Goal: Task Accomplishment & Management: Manage account settings

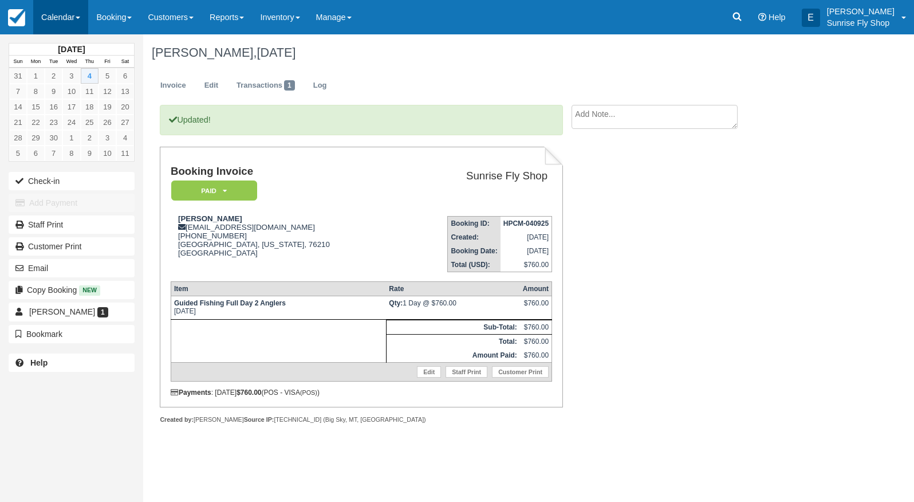
click at [80, 20] on link "Calendar" at bounding box center [60, 17] width 55 height 34
click at [85, 98] on link "Month" at bounding box center [79, 108] width 90 height 24
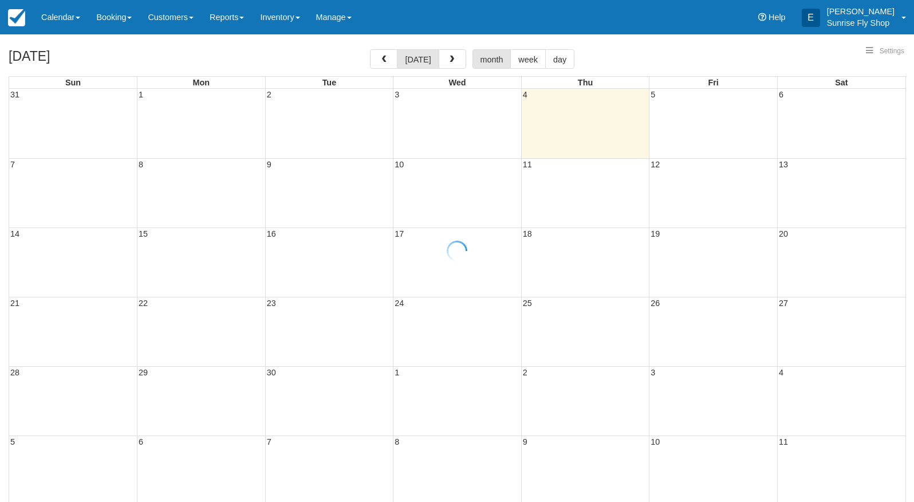
select select
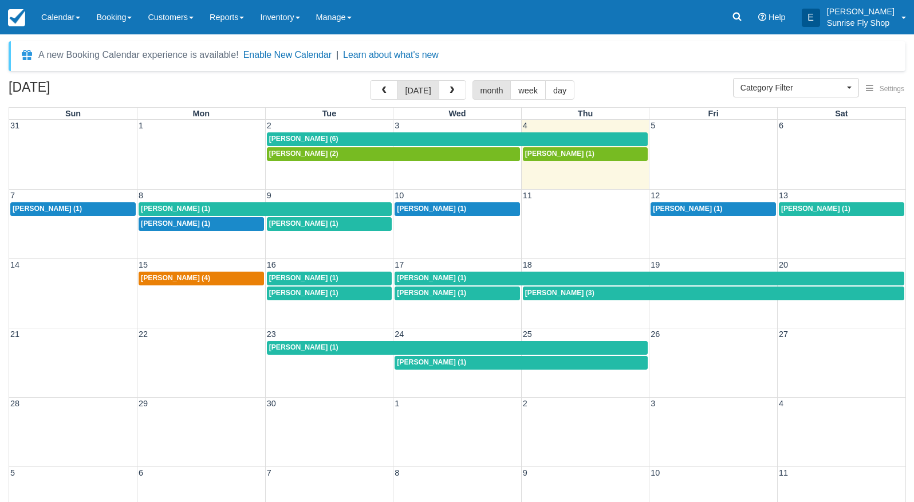
click at [382, 139] on div "Tom Monahan (6)" at bounding box center [457, 139] width 377 height 9
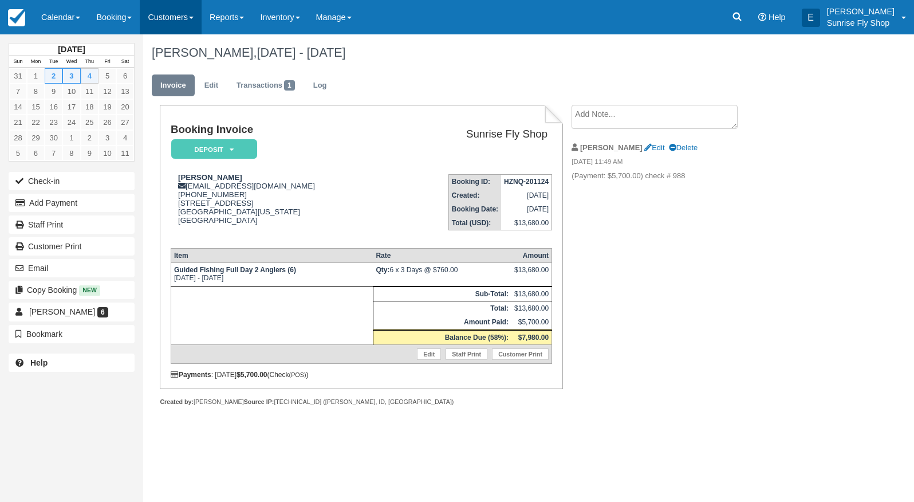
click at [173, 16] on link "Customers" at bounding box center [171, 17] width 62 height 34
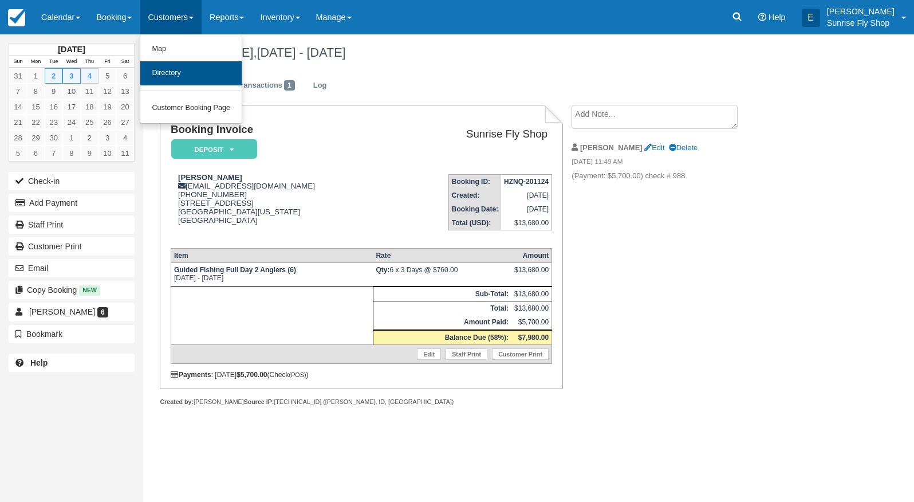
click at [177, 77] on link "Directory" at bounding box center [190, 73] width 101 height 24
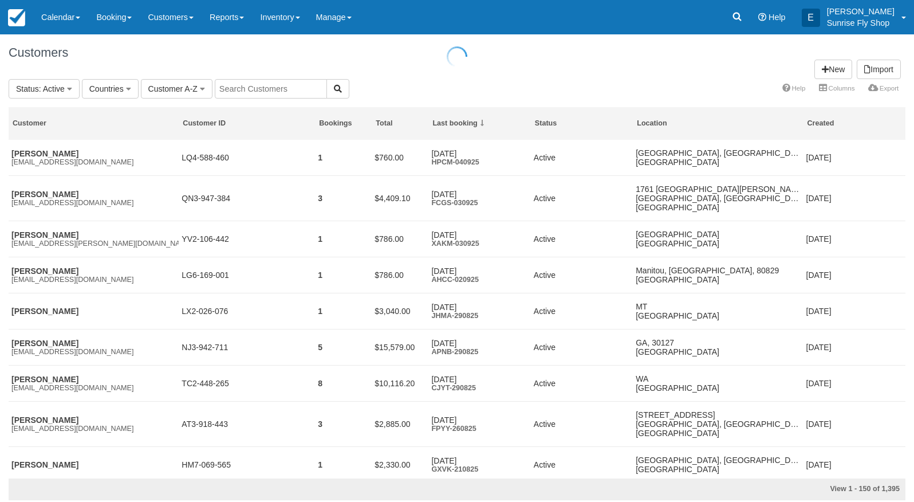
click at [294, 85] on input "text" at bounding box center [271, 88] width 112 height 19
type input "orm"
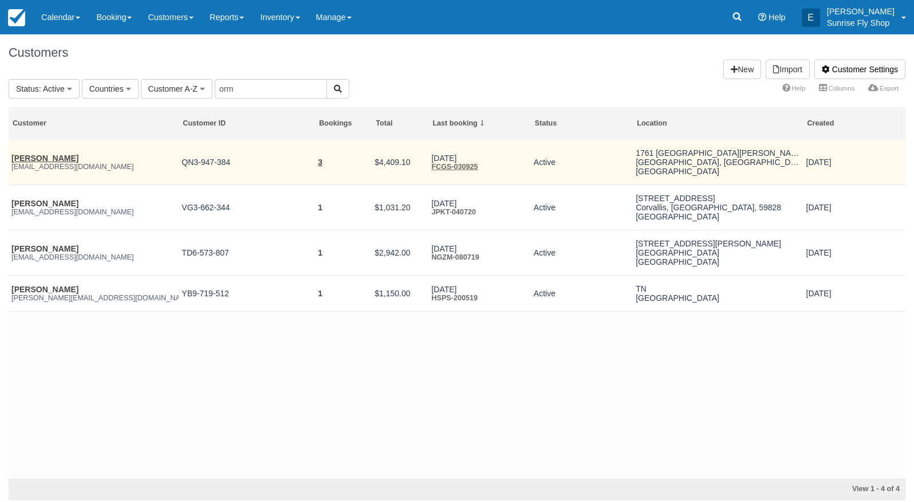
click at [33, 154] on link "Mark Ormiston" at bounding box center [44, 157] width 67 height 9
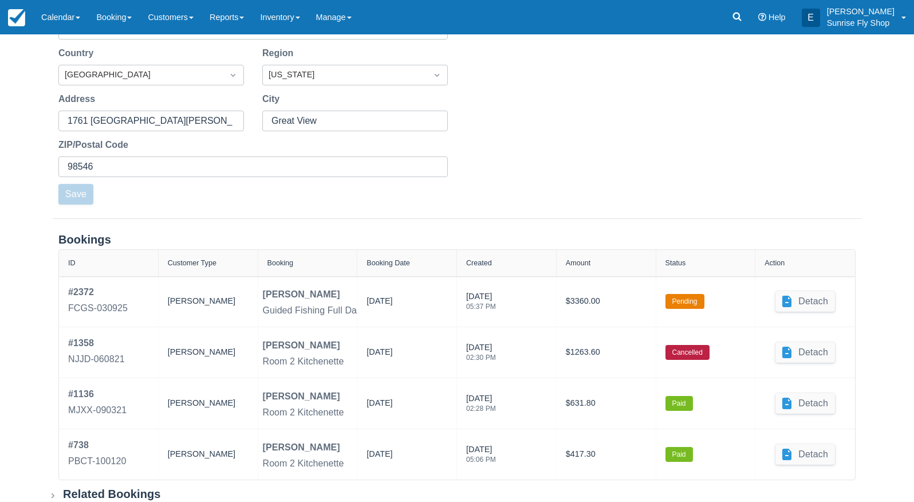
scroll to position [301, 0]
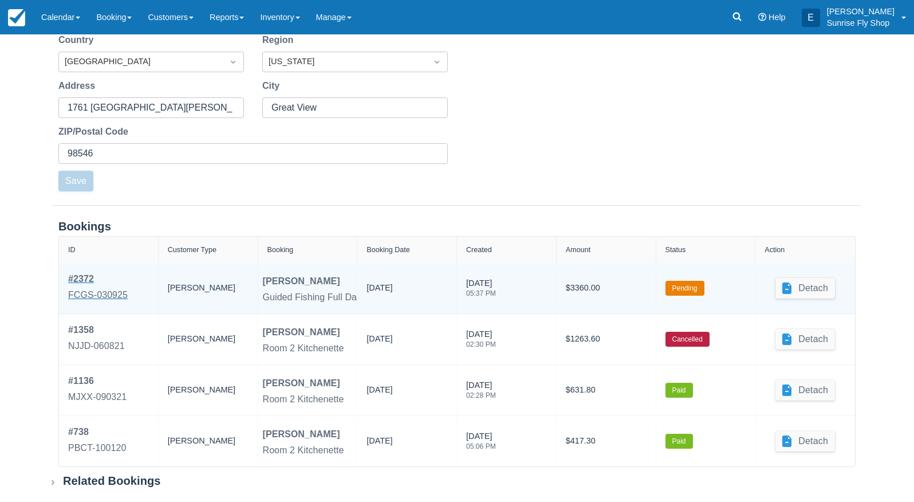
click at [85, 295] on div "FCGS-030925" at bounding box center [98, 295] width 60 height 14
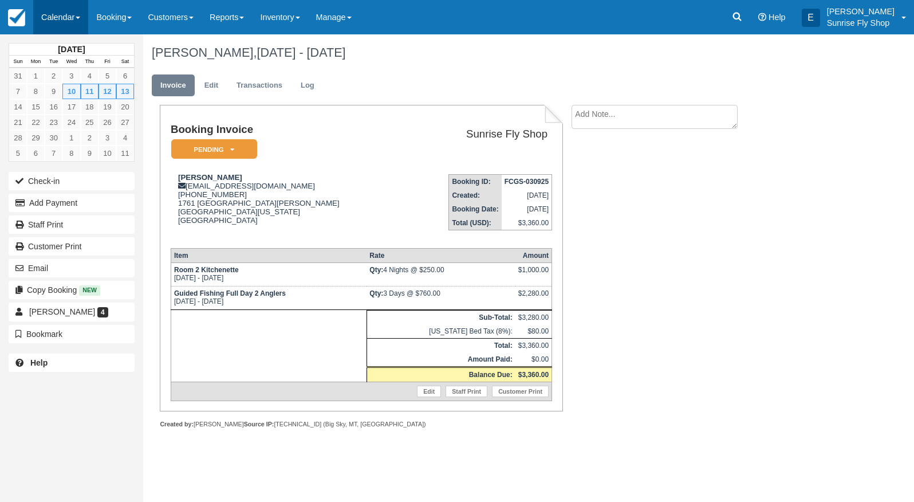
click at [59, 26] on link "Calendar" at bounding box center [60, 17] width 55 height 34
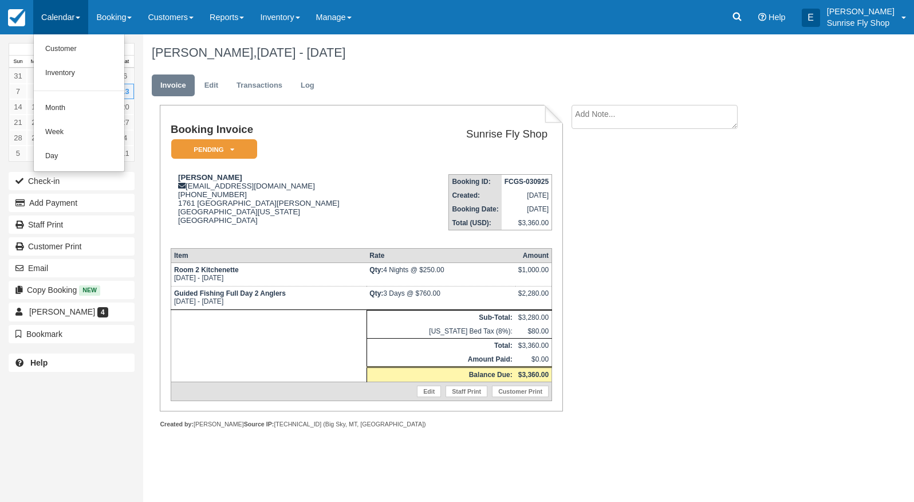
click at [66, 104] on link "Month" at bounding box center [79, 108] width 90 height 24
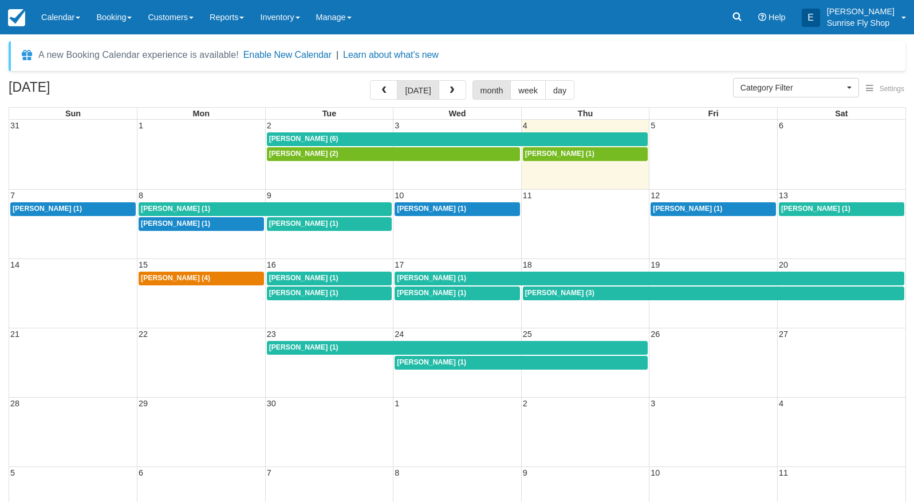
select select
click at [103, 206] on div "Dean Martin (1)" at bounding box center [73, 208] width 121 height 9
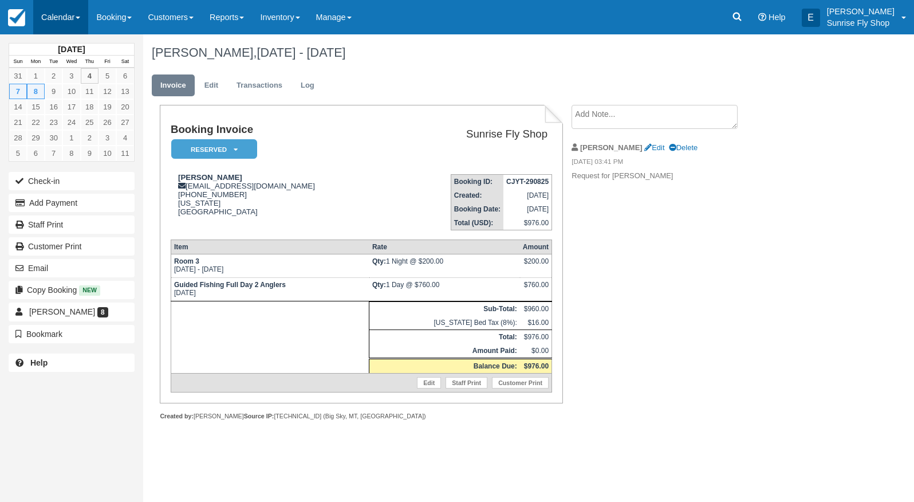
click at [54, 15] on link "Calendar" at bounding box center [60, 17] width 55 height 34
click at [61, 103] on link "Month" at bounding box center [79, 108] width 90 height 24
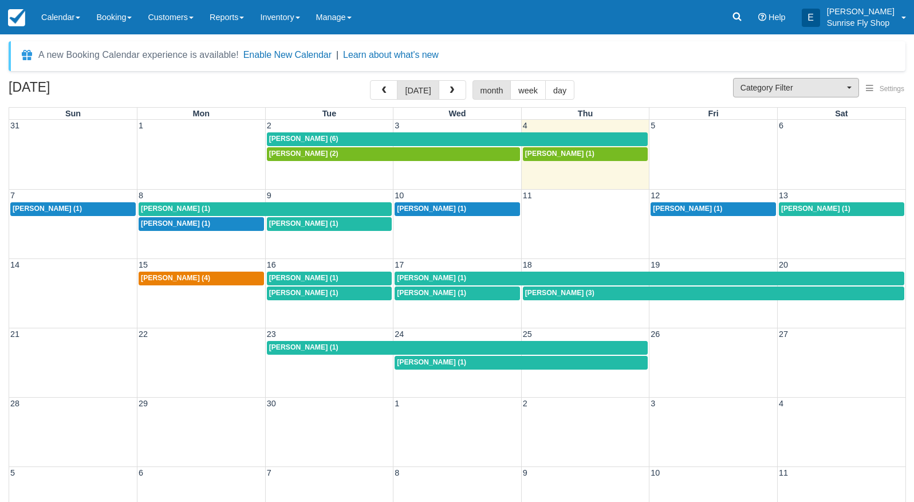
click at [761, 91] on span "Category Filter" at bounding box center [792, 87] width 104 height 11
click at [766, 120] on span "Sunrise Suites Lodging" at bounding box center [777, 125] width 74 height 10
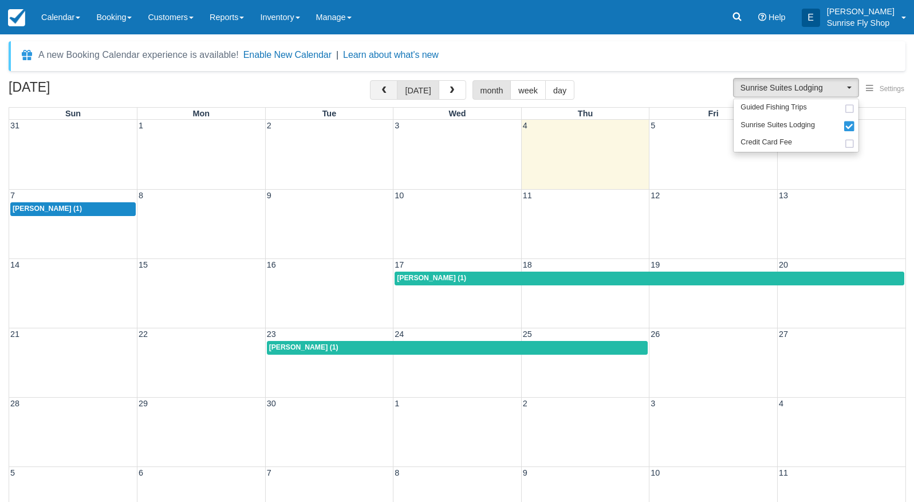
click at [388, 89] on span "button" at bounding box center [384, 90] width 8 height 8
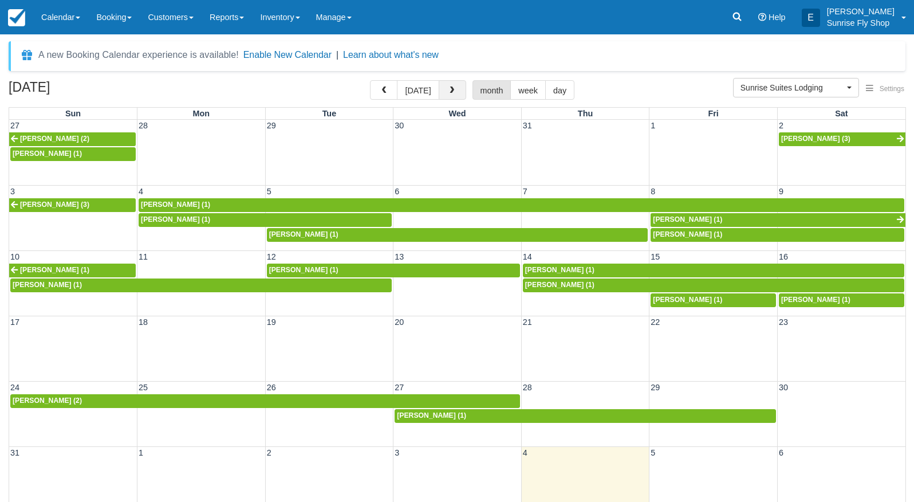
click at [448, 94] on span "button" at bounding box center [452, 90] width 8 height 8
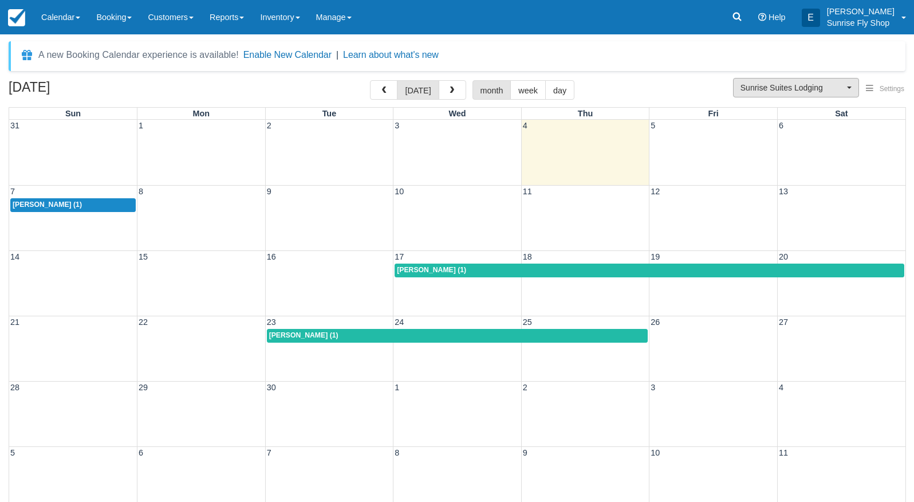
click at [790, 89] on span "Sunrise Suites Lodging" at bounding box center [792, 87] width 104 height 11
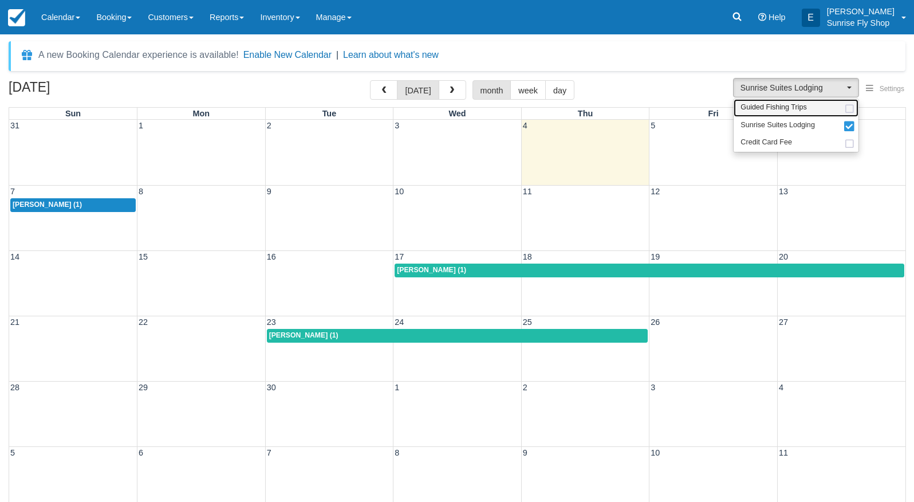
click at [773, 106] on span "Guided Fishing Trips" at bounding box center [773, 107] width 66 height 10
select select "2"
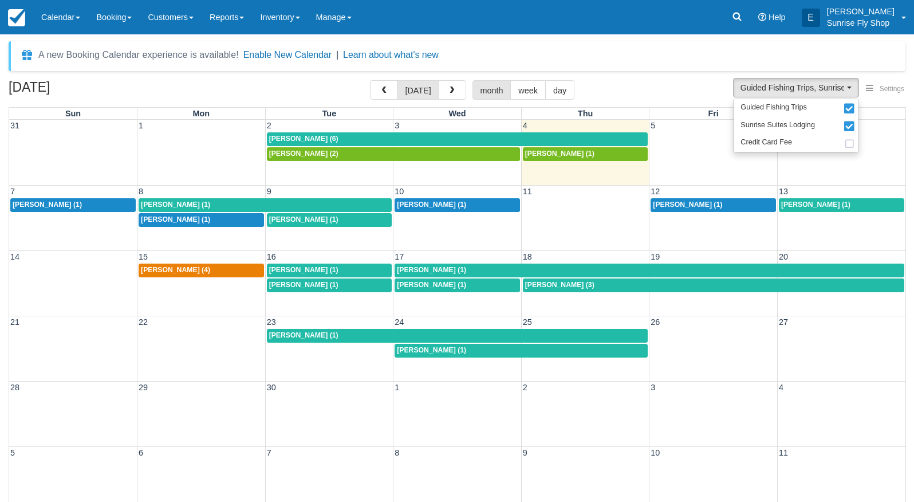
click at [319, 136] on span "Tom Monahan (6)" at bounding box center [303, 139] width 69 height 8
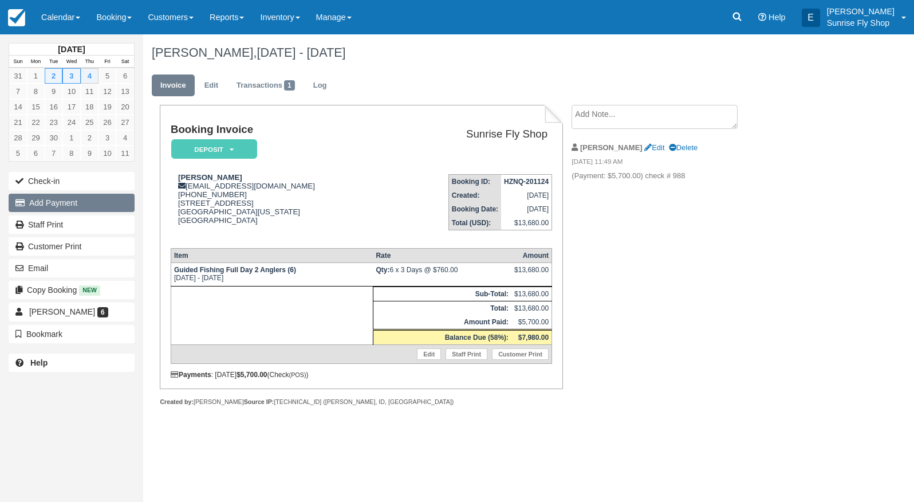
click at [93, 207] on button "Add Payment" at bounding box center [72, 203] width 126 height 18
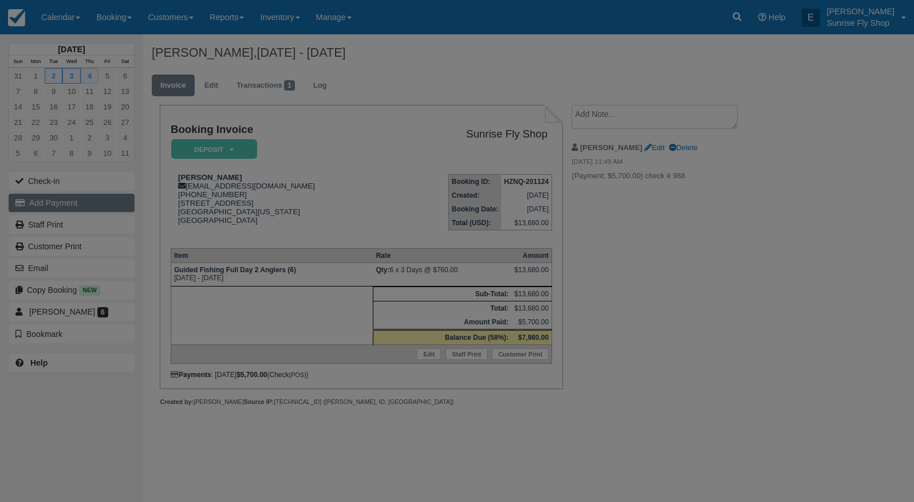
type input "09/04/25"
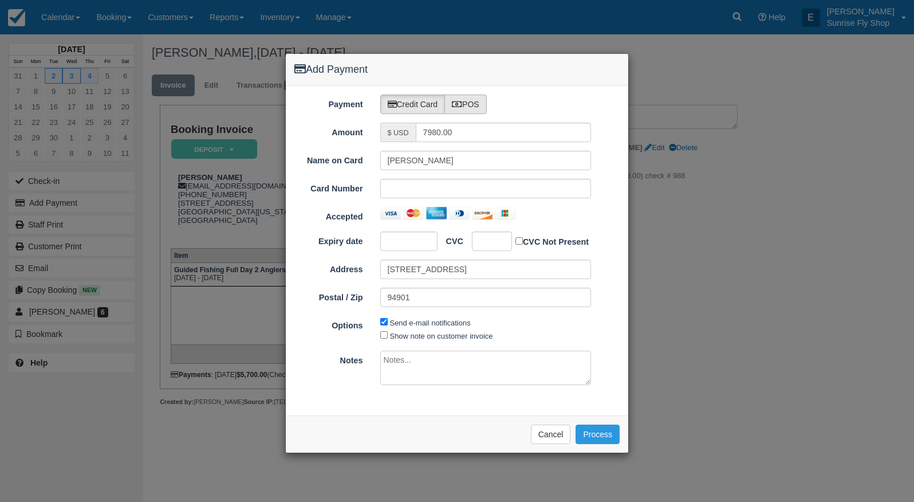
click at [472, 104] on label "POS" at bounding box center [465, 103] width 42 height 19
radio input "true"
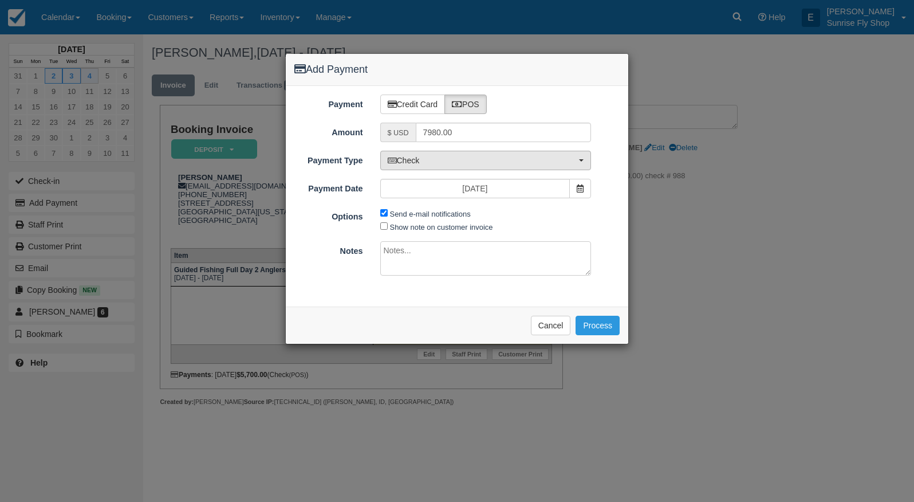
click at [439, 163] on span "Check" at bounding box center [482, 160] width 189 height 11
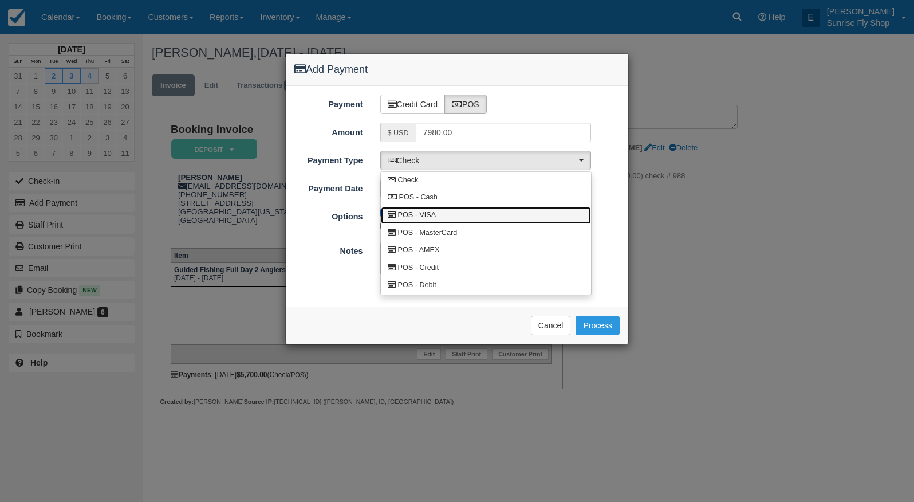
click at [436, 218] on link "POS - VISA" at bounding box center [486, 216] width 210 height 18
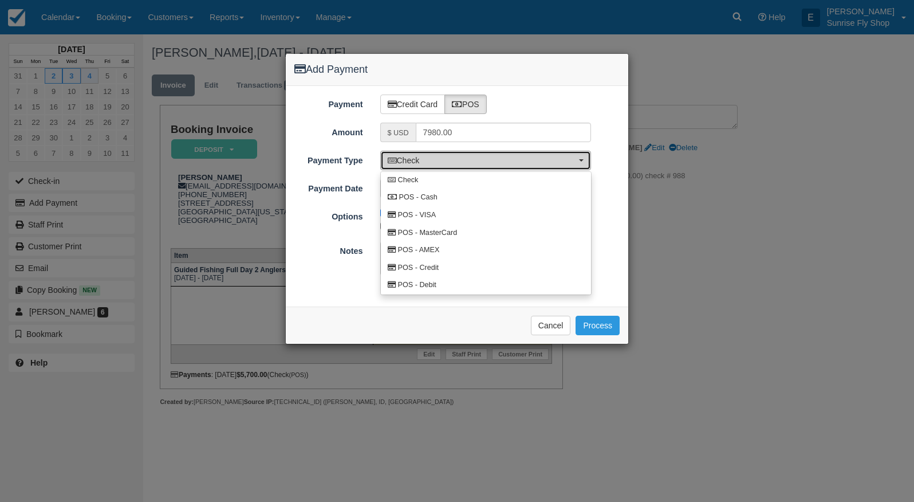
select select "VISA"
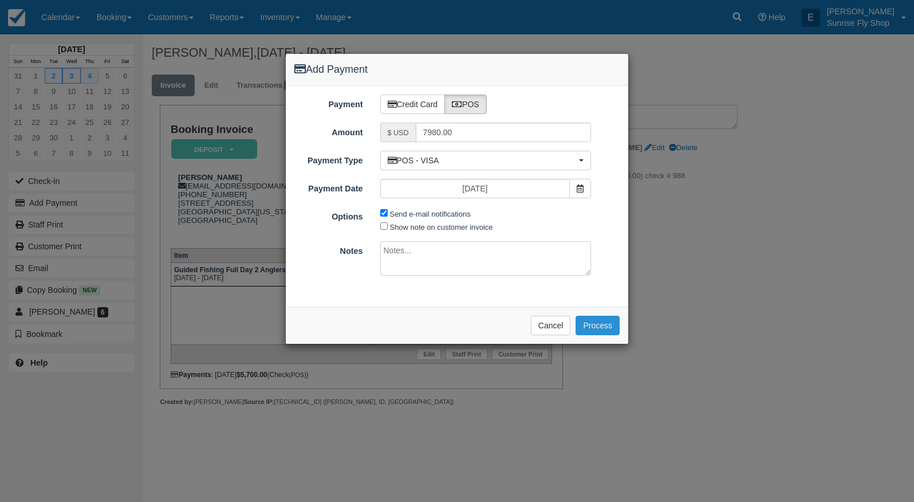
click at [594, 321] on button "Process" at bounding box center [597, 324] width 44 height 19
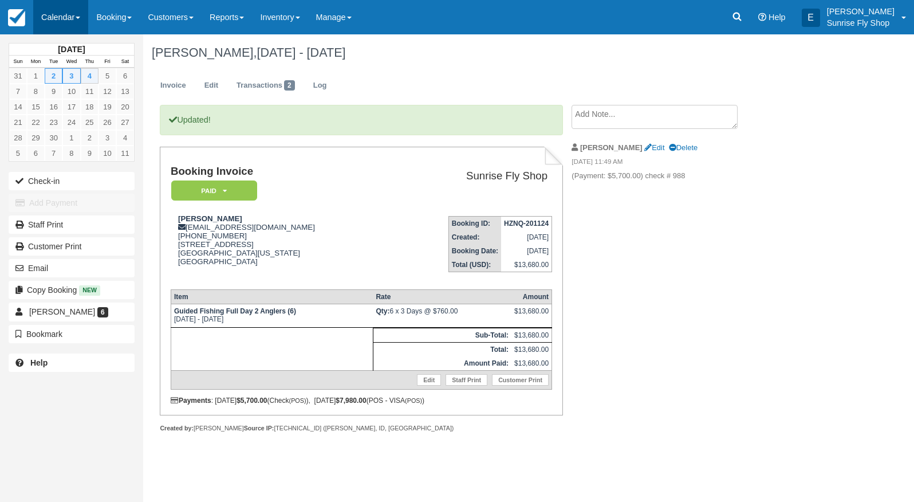
click at [58, 15] on link "Calendar" at bounding box center [60, 17] width 55 height 34
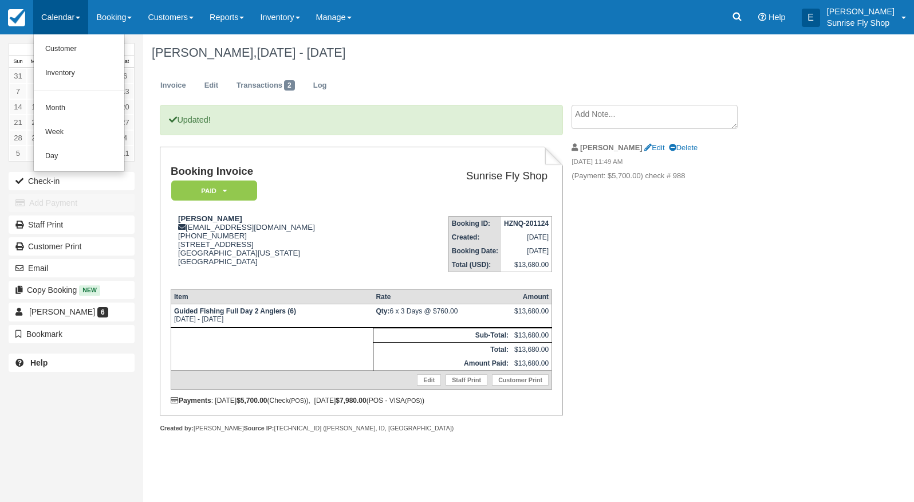
click at [68, 107] on link "Month" at bounding box center [79, 108] width 90 height 24
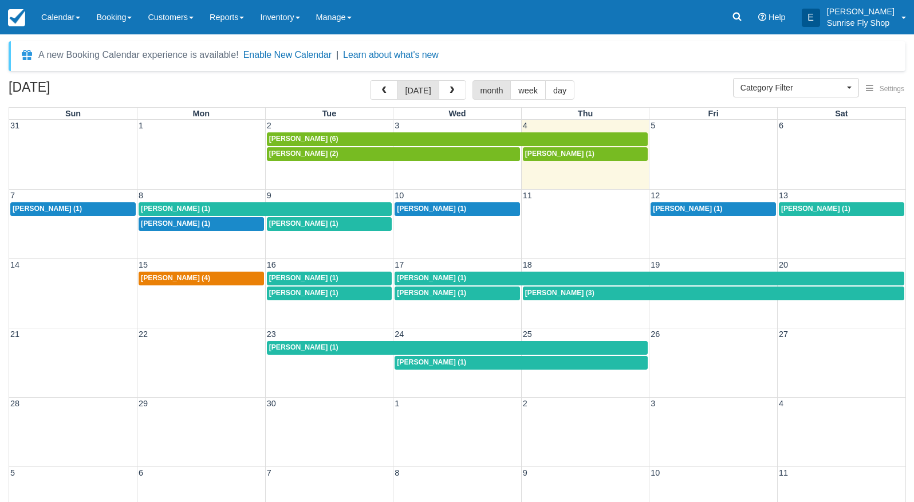
select select
click at [74, 209] on div "[PERSON_NAME] (1)" at bounding box center [73, 208] width 121 height 9
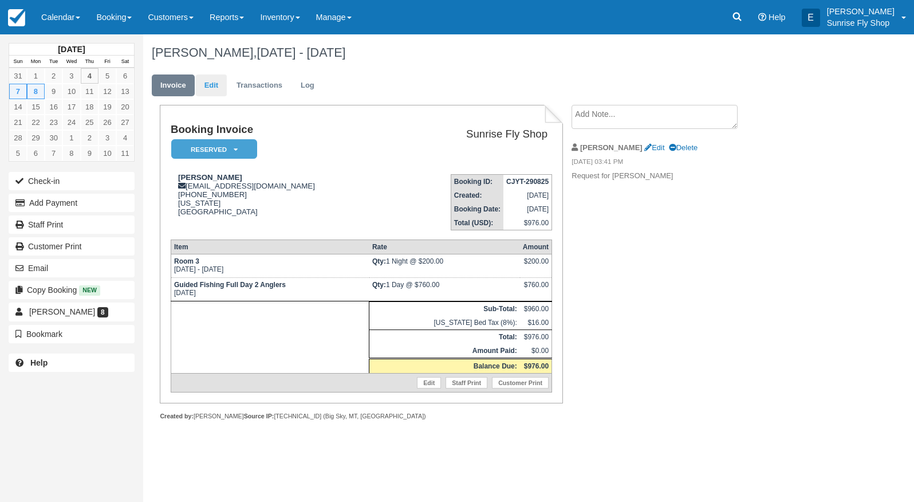
click at [209, 89] on link "Edit" at bounding box center [211, 85] width 31 height 22
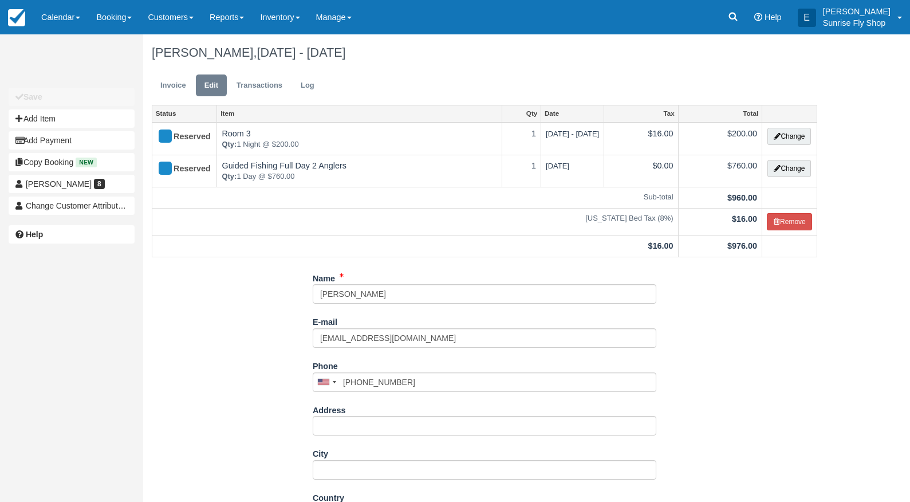
click at [782, 138] on button "Change" at bounding box center [789, 136] width 44 height 17
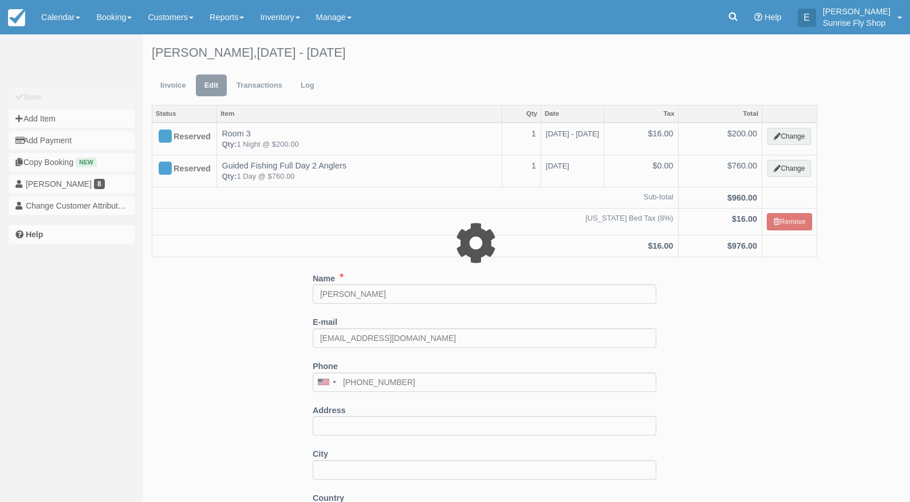
select select "1"
type input "200.00"
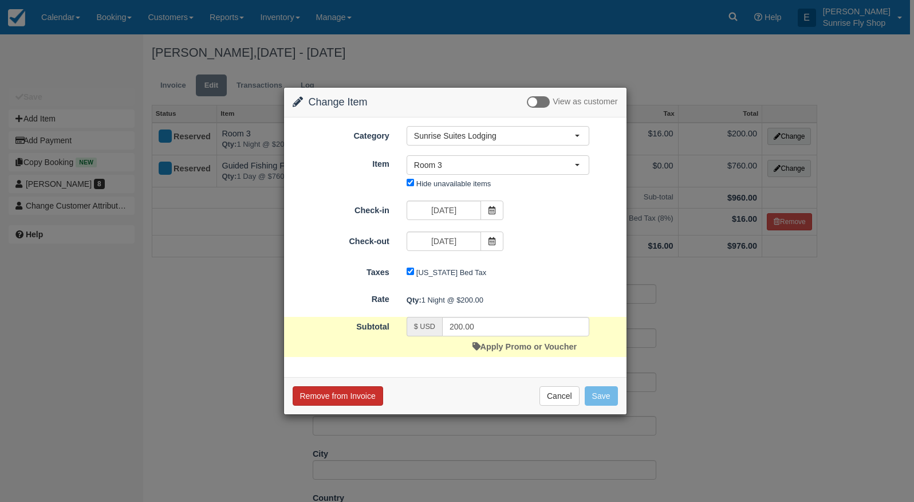
click at [314, 393] on button "Remove from Invoice" at bounding box center [338, 395] width 90 height 19
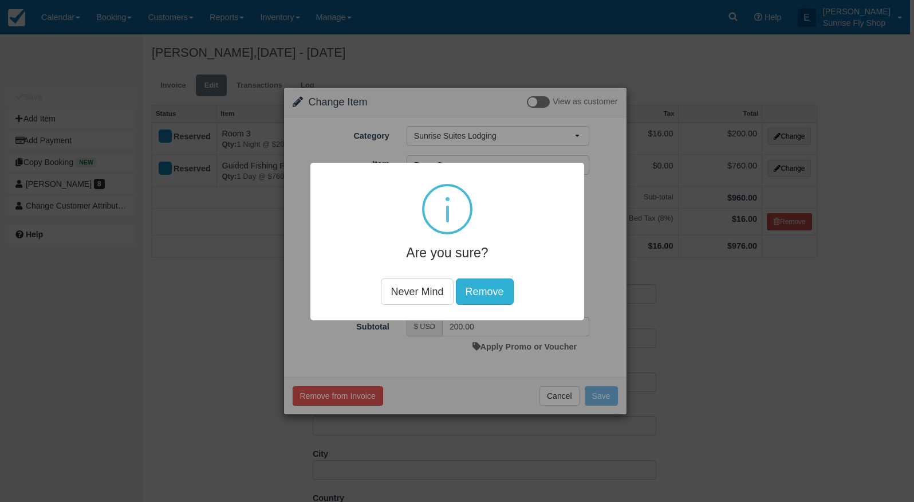
click at [483, 290] on button "Remove" at bounding box center [485, 291] width 58 height 26
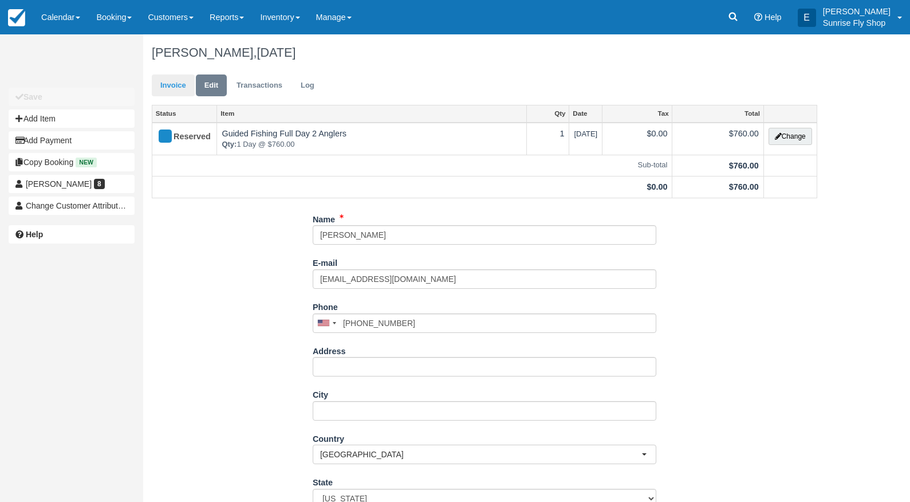
click at [164, 85] on link "Invoice" at bounding box center [173, 85] width 43 height 22
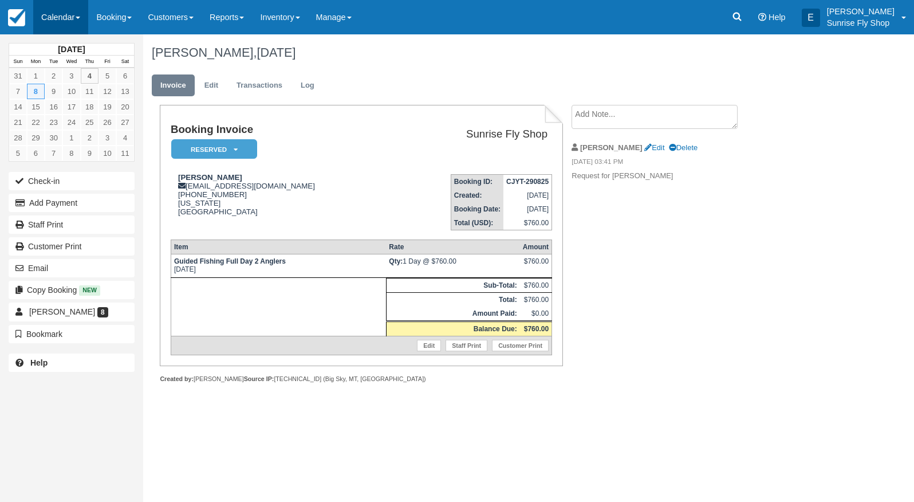
click at [65, 25] on link "Calendar" at bounding box center [60, 17] width 55 height 34
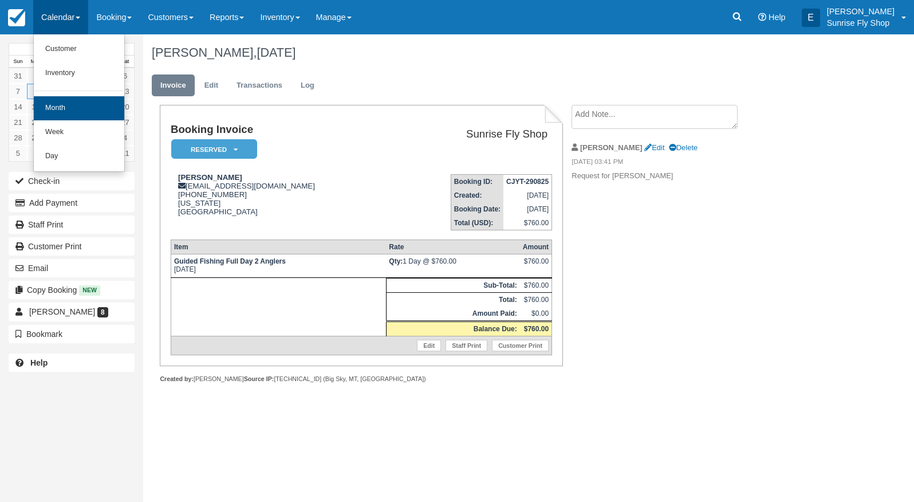
click at [58, 107] on link "Month" at bounding box center [79, 108] width 90 height 24
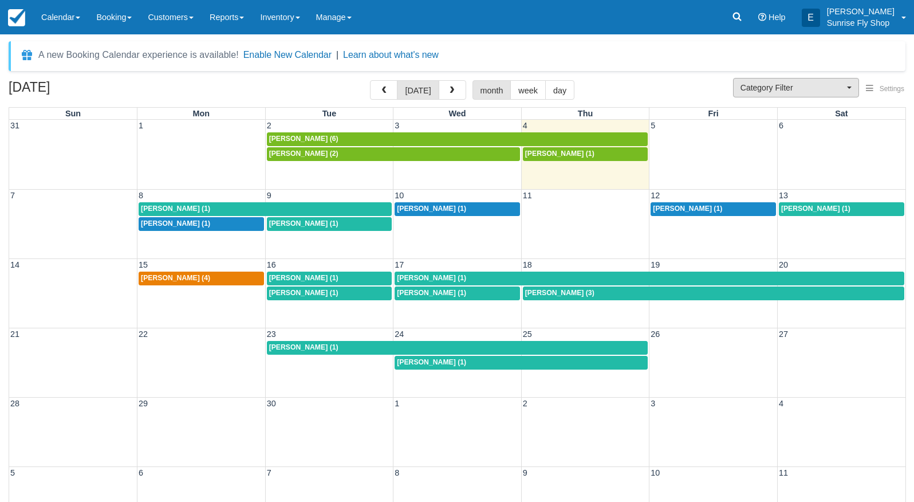
click at [800, 88] on span "Category Filter" at bounding box center [792, 87] width 104 height 11
click at [795, 123] on span "Sunrise Suites Lodging" at bounding box center [777, 125] width 74 height 10
select select "1"
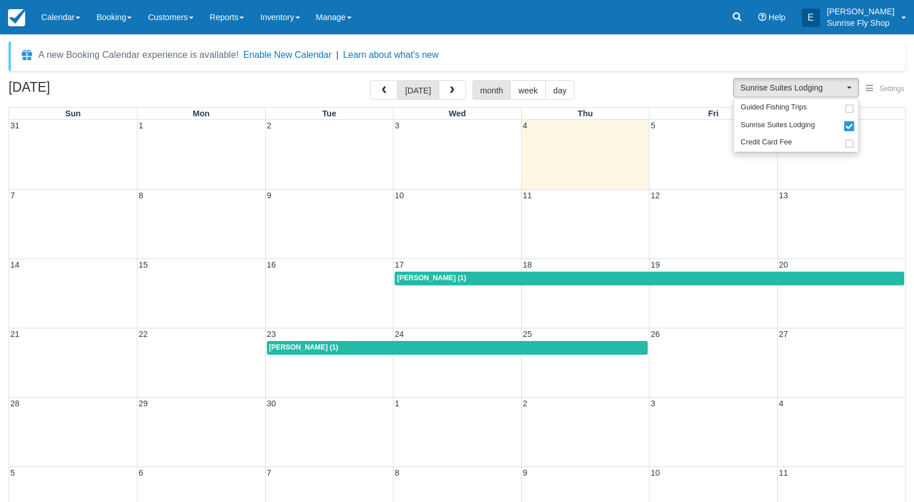
click at [406, 279] on span "Mike Burns (1)" at bounding box center [431, 278] width 69 height 8
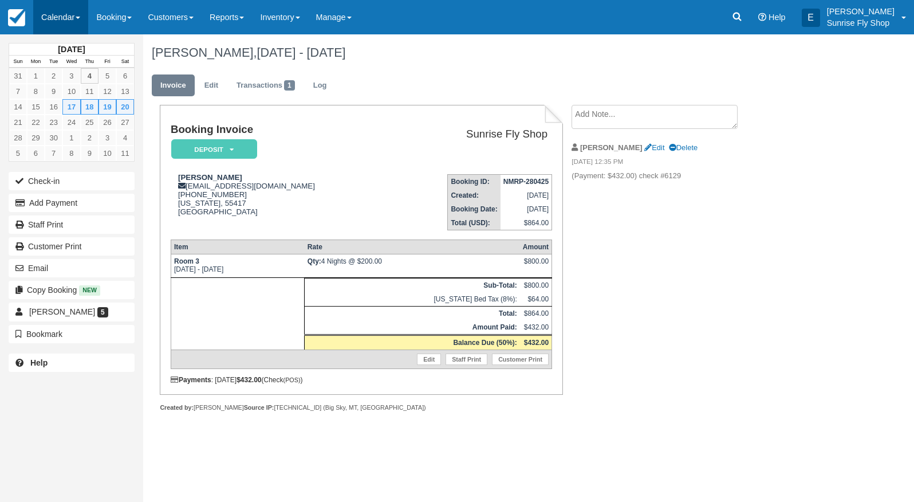
click at [54, 18] on link "Calendar" at bounding box center [60, 17] width 55 height 34
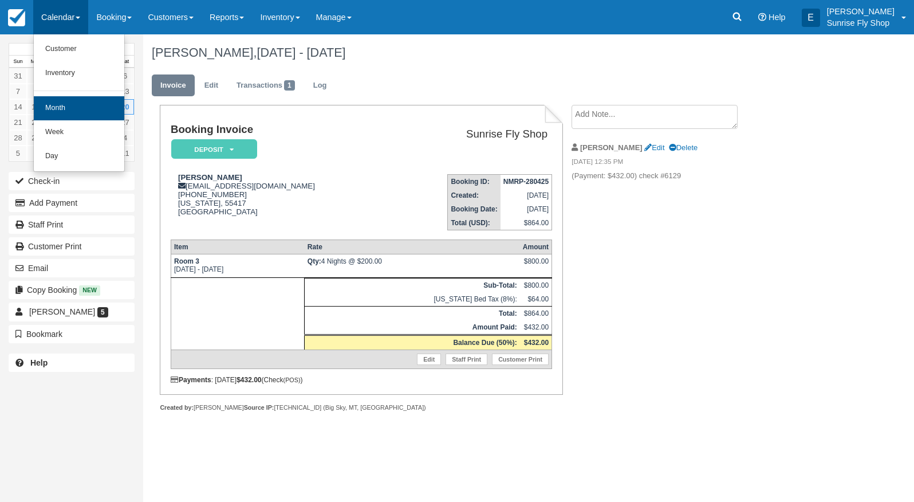
click at [57, 105] on link "Month" at bounding box center [79, 108] width 90 height 24
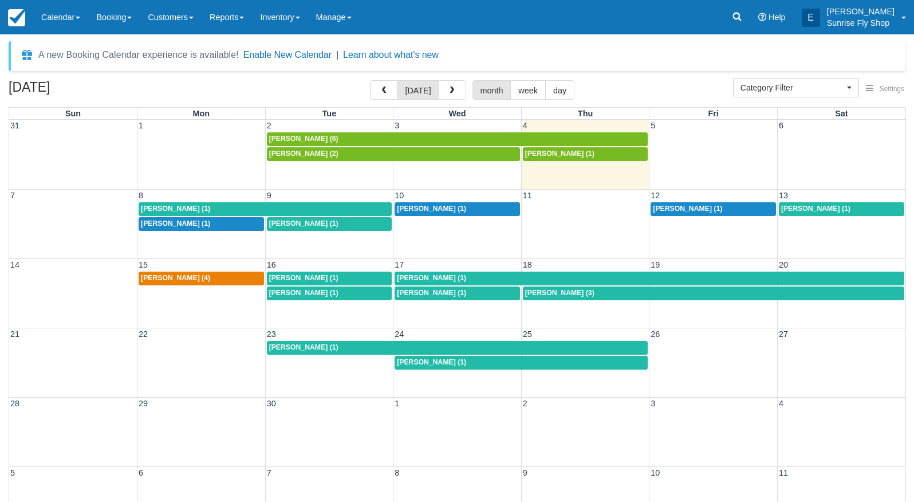
select select
